Goal: Information Seeking & Learning: Understand process/instructions

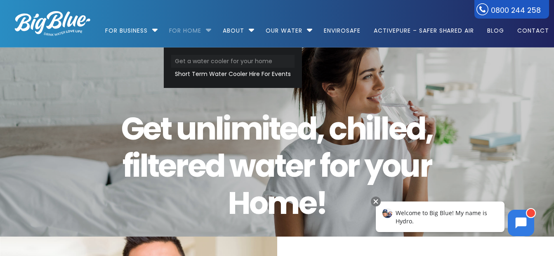
click at [212, 61] on link "Get a water cooler for your home" at bounding box center [232, 61] width 123 height 13
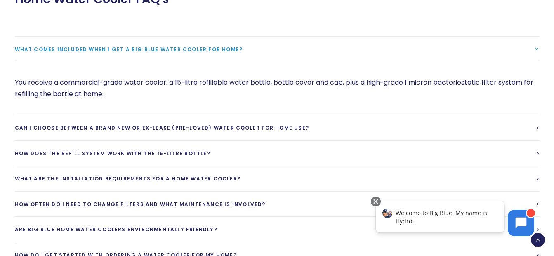
scroll to position [949, 0]
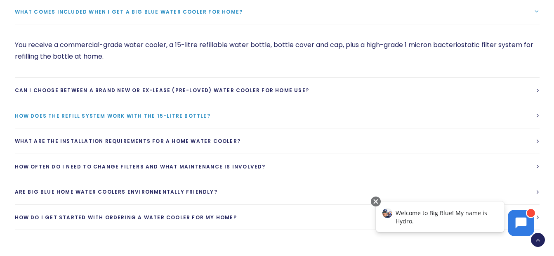
click at [201, 116] on link "How does the refill system work with the 15-litre bottle?" at bounding box center [277, 115] width 525 height 25
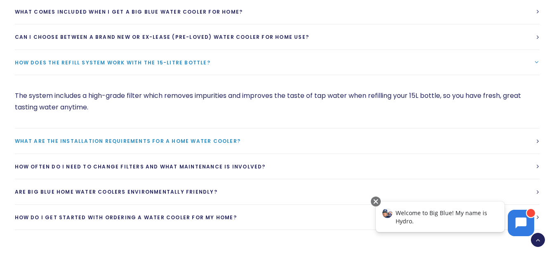
click at [209, 142] on span "What are the installation requirements for a home water cooler?" at bounding box center [128, 140] width 226 height 7
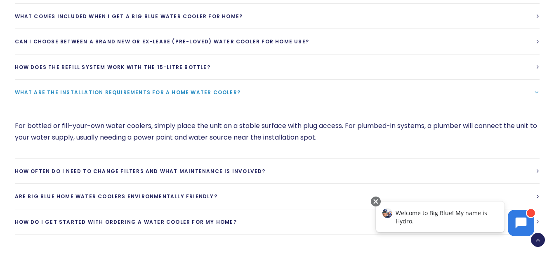
scroll to position [991, 0]
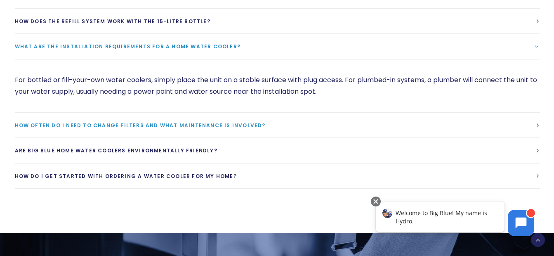
click at [206, 123] on span "How often do I need to change filters and what maintenance is involved?" at bounding box center [140, 125] width 251 height 7
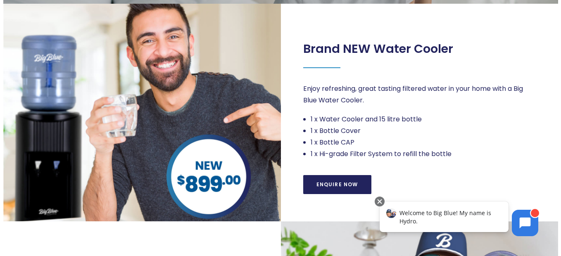
scroll to position [248, 0]
